Goal: Task Accomplishment & Management: Use online tool/utility

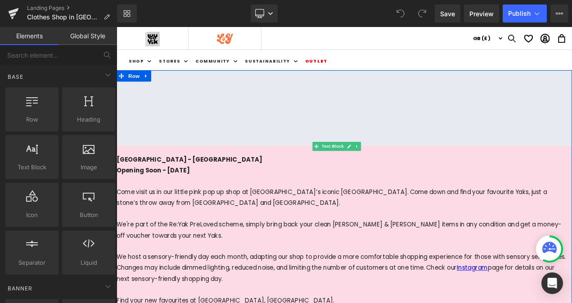
click at [290, 186] on span "[GEOGRAPHIC_DATA] - [GEOGRAPHIC_DATA]" at bounding box center [203, 185] width 174 height 10
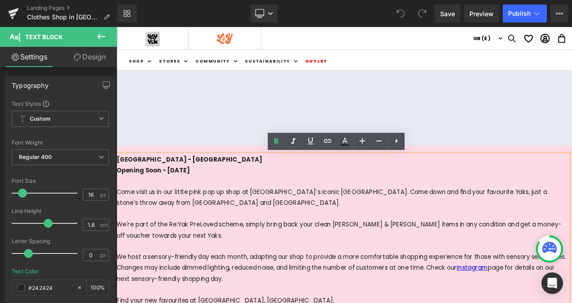
click at [290, 185] on span "[GEOGRAPHIC_DATA] - [GEOGRAPHIC_DATA]" at bounding box center [203, 185] width 174 height 10
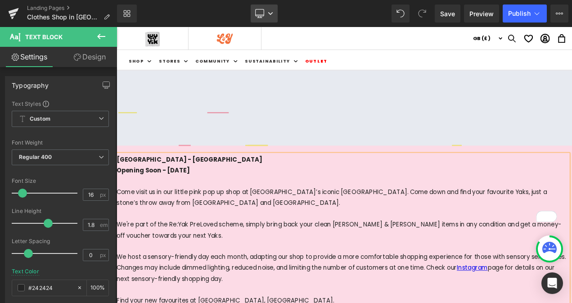
click at [267, 15] on link "Desktop" at bounding box center [263, 13] width 27 height 18
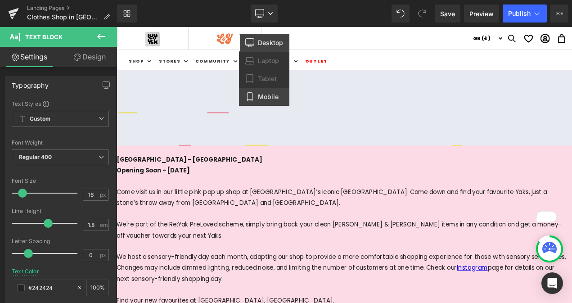
click at [265, 98] on span "Mobile" at bounding box center [268, 97] width 21 height 8
type input "100"
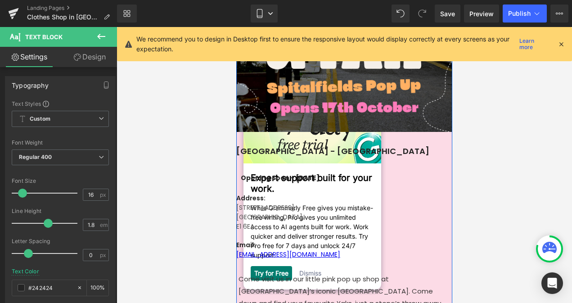
scroll to position [287, 0]
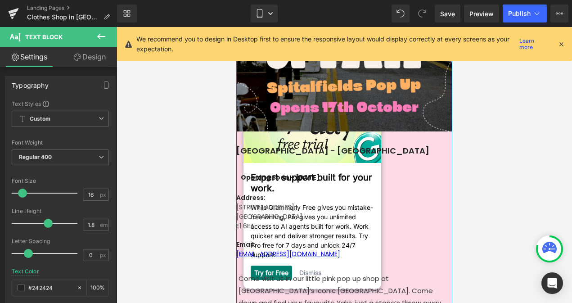
click at [346, 148] on div "London - Spitafields Market Text Block" at bounding box center [344, 152] width 216 height 27
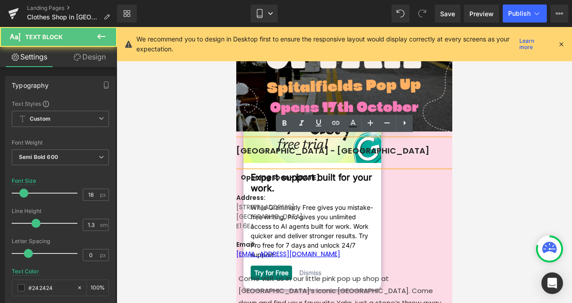
click at [348, 147] on p "[GEOGRAPHIC_DATA] - [GEOGRAPHIC_DATA]" at bounding box center [344, 150] width 216 height 10
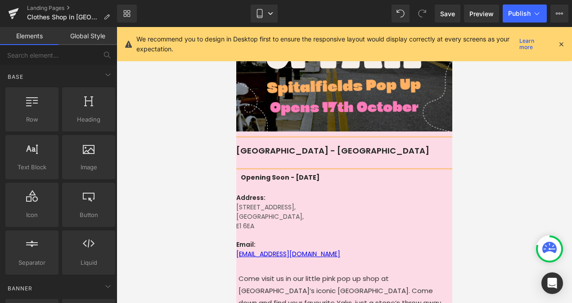
click at [516, 223] on div at bounding box center [343, 165] width 455 height 276
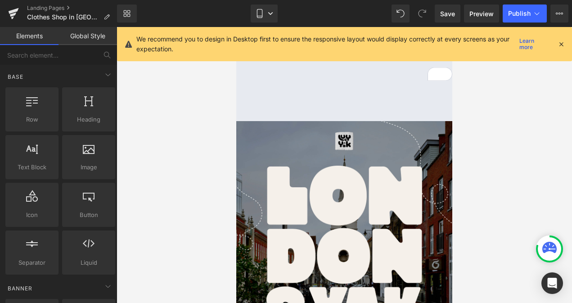
scroll to position [0, 0]
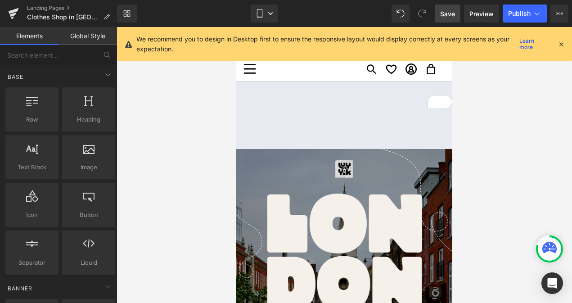
click at [449, 10] on span "Save" at bounding box center [447, 13] width 15 height 9
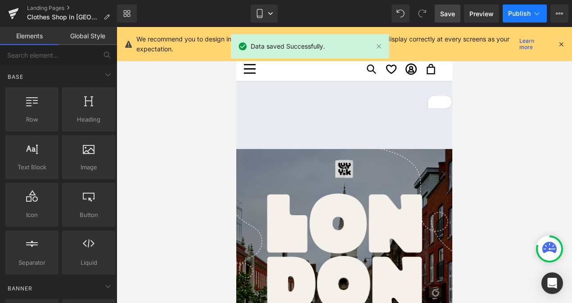
click at [514, 14] on span "Publish" at bounding box center [519, 13] width 22 height 7
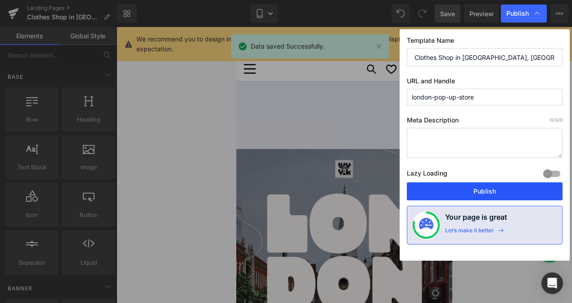
click at [482, 193] on button "Publish" at bounding box center [484, 191] width 156 height 18
